Goal: Task Accomplishment & Management: Manage account settings

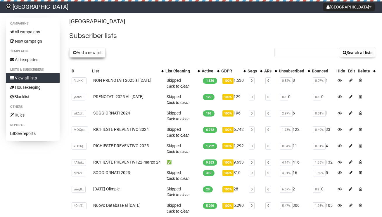
click at [102, 53] on button "Add a new list" at bounding box center [87, 53] width 36 height 10
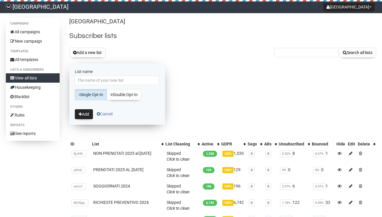
click at [100, 112] on span at bounding box center [99, 114] width 4 height 4
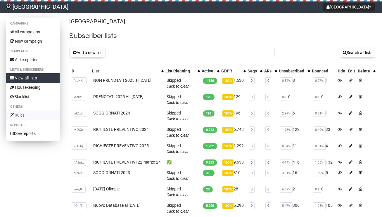
click at [37, 113] on link "Rules" at bounding box center [33, 115] width 54 height 9
click at [37, 31] on link "All campaigns" at bounding box center [33, 31] width 54 height 9
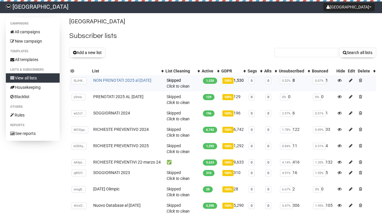
click at [100, 79] on link "NON PRENOTATI 2025 al [DATE]" at bounding box center [122, 80] width 58 height 5
click at [96, 52] on button "Add a new list" at bounding box center [87, 53] width 36 height 10
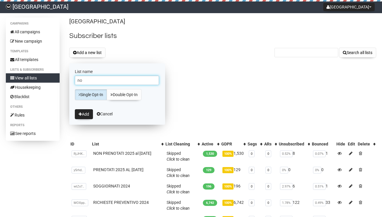
type input "n"
type input "Non Prenotati 2025 al [DATE]"
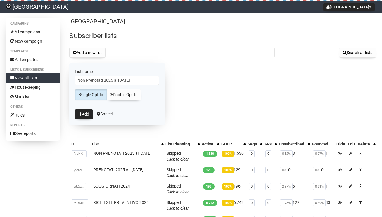
click at [180, 89] on div "Hotel Olimpic Rimini Subscriber lists Add a new list Search all lists List name…" at bounding box center [222, 174] width 307 height 313
click at [87, 116] on button "Add" at bounding box center [84, 114] width 18 height 10
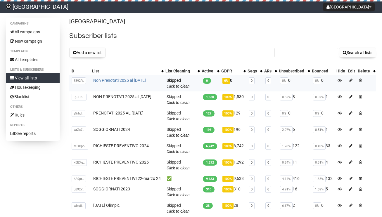
click at [107, 82] on link "Non Prenotati 2025 al [DATE]" at bounding box center [119, 80] width 53 height 5
click at [112, 96] on link "NON PRENOTATI 2025 al [DATE]" at bounding box center [122, 96] width 58 height 5
